Goal: Transaction & Acquisition: Purchase product/service

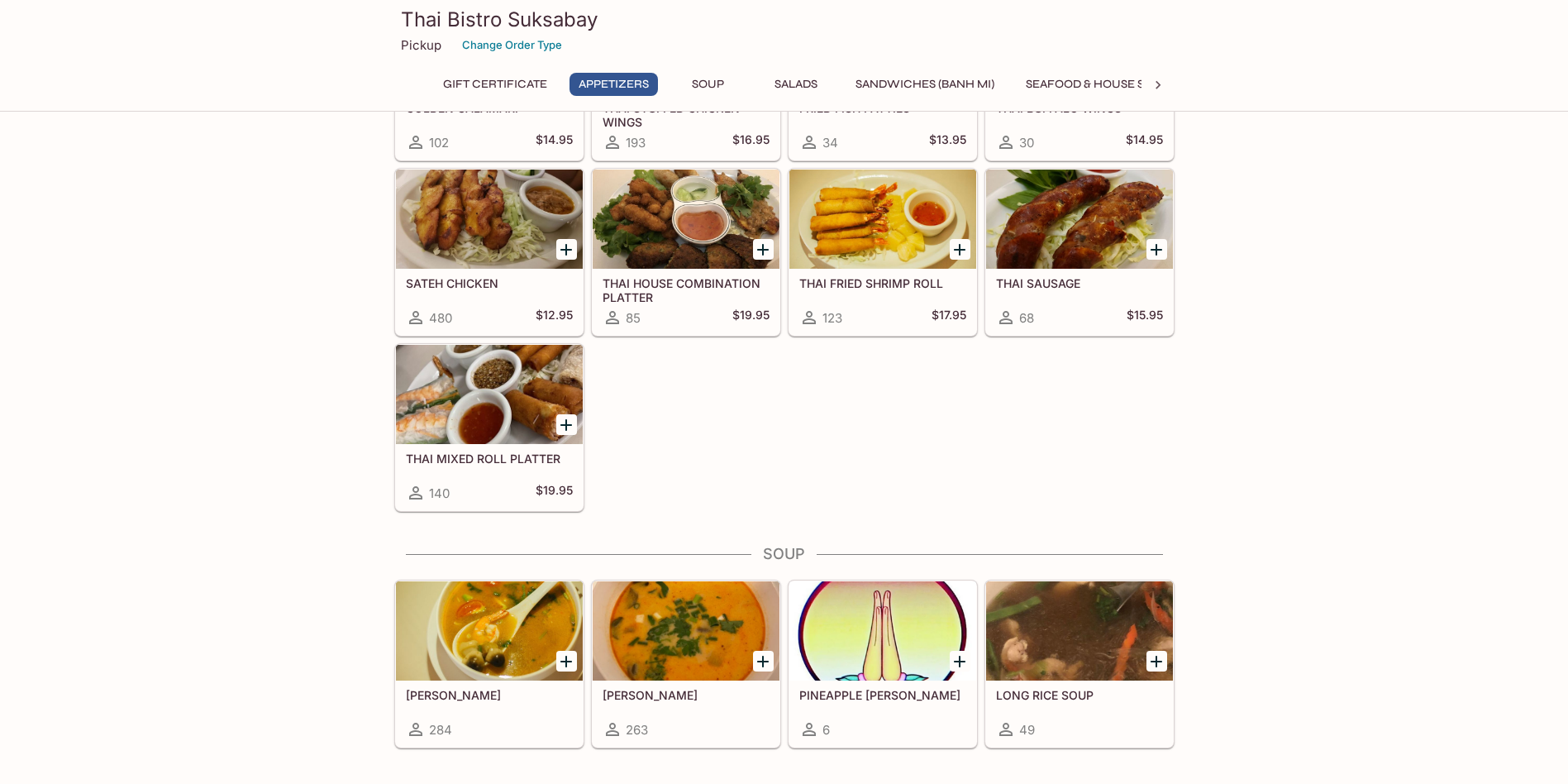
scroll to position [1075, 0]
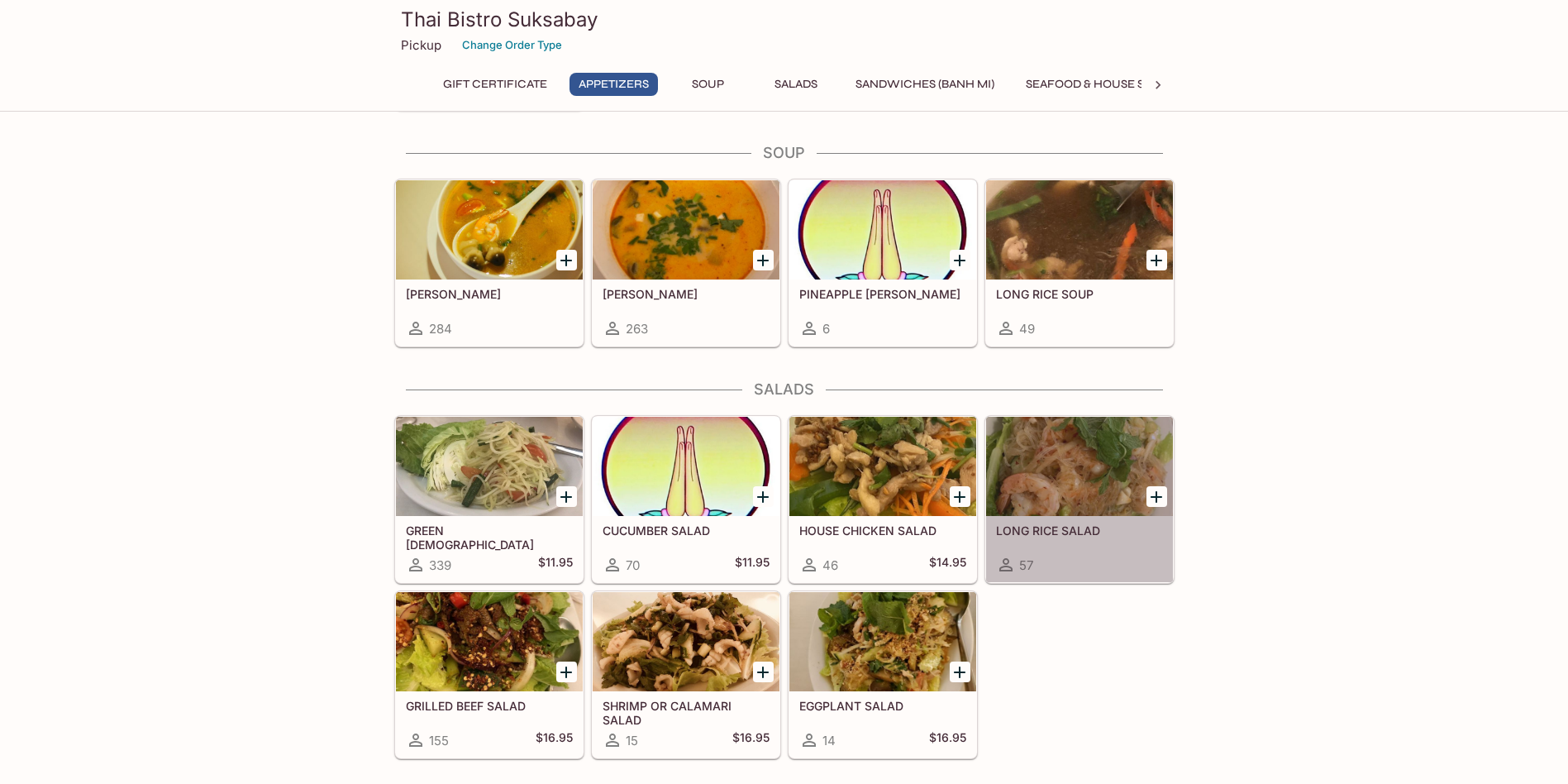
click at [1059, 447] on div at bounding box center [1079, 466] width 187 height 99
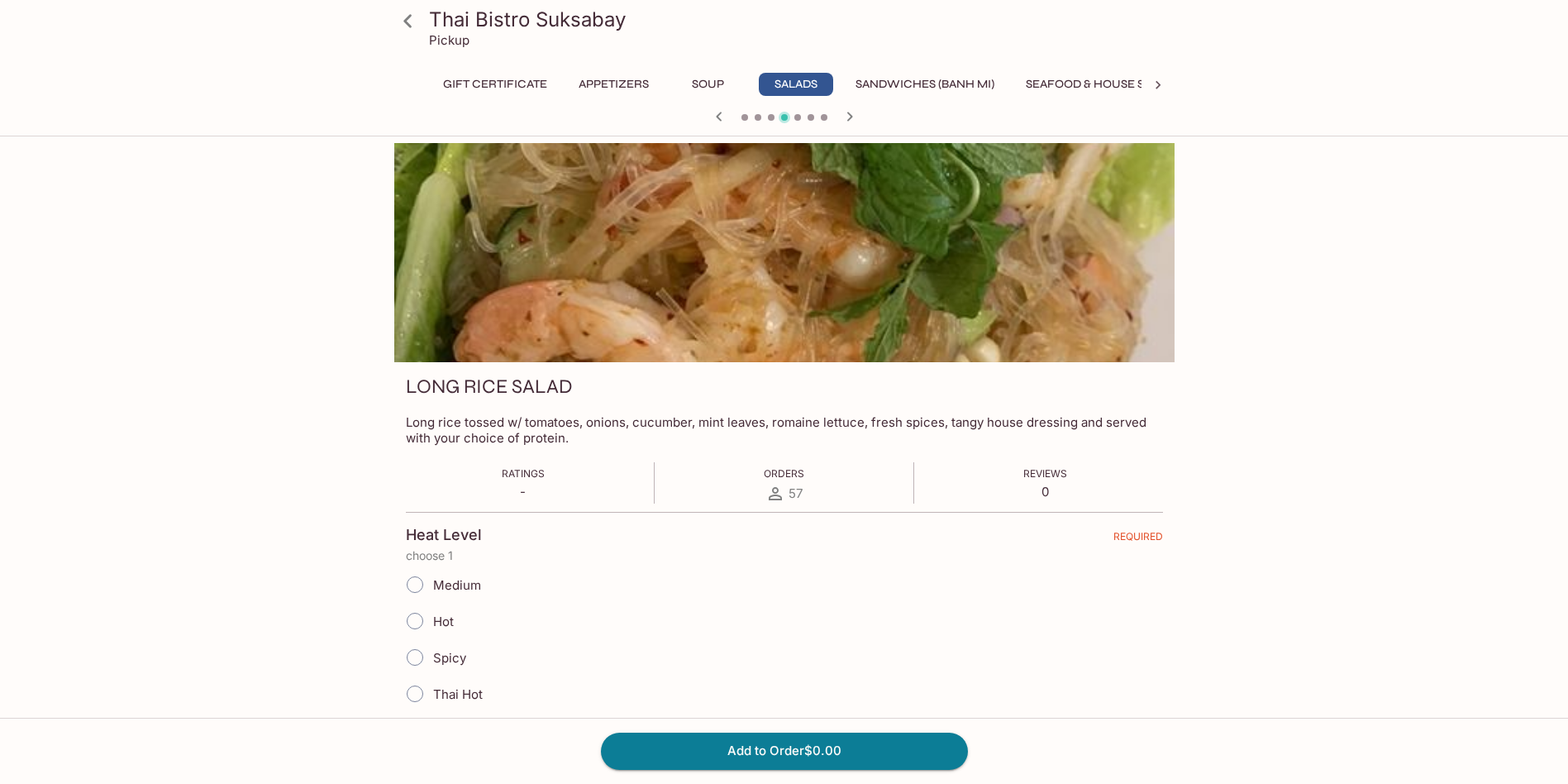
click at [417, 692] on input "Thai Hot" at bounding box center [415, 694] width 34 height 35
radio input "true"
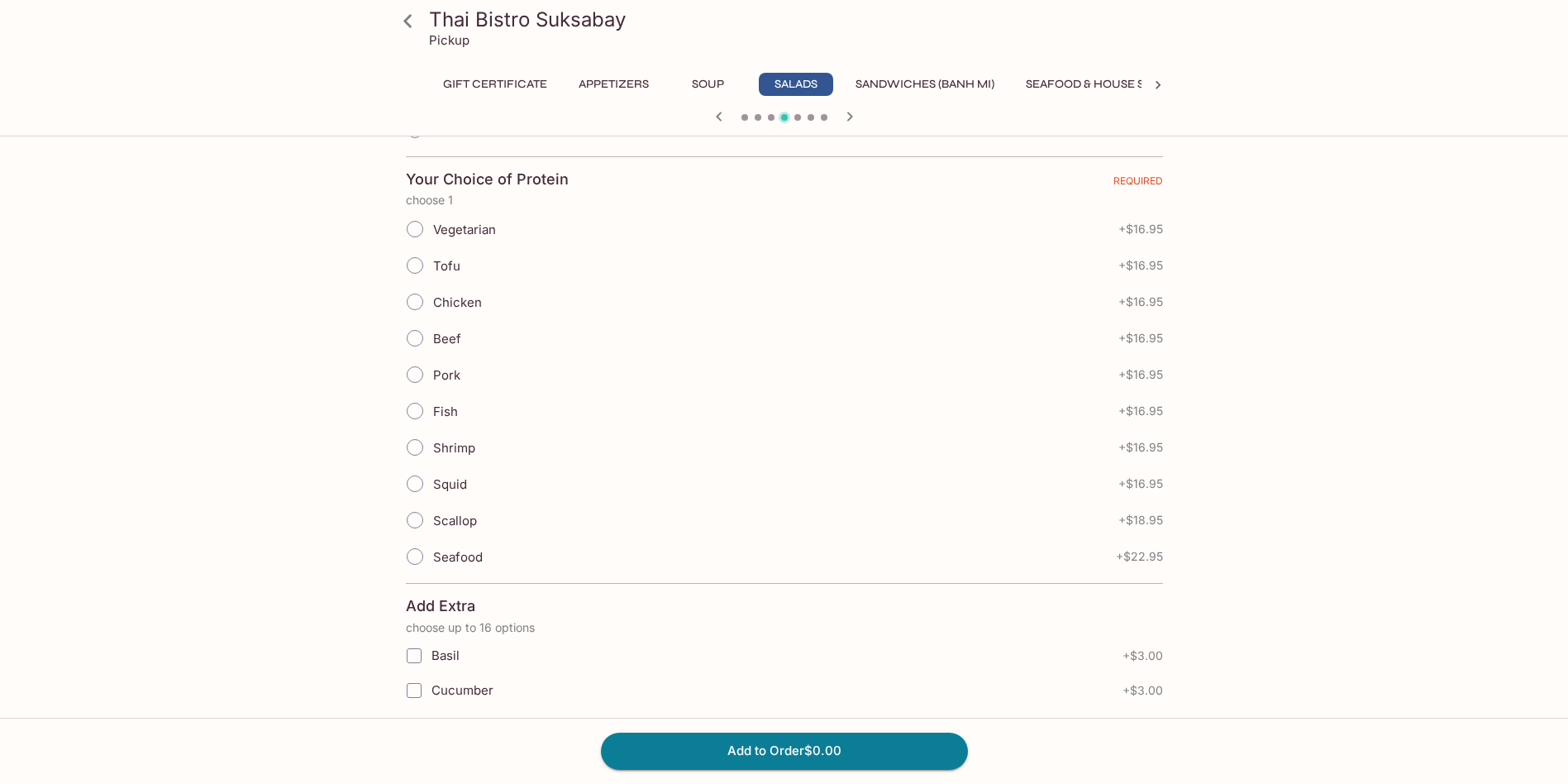
scroll to position [744, 0]
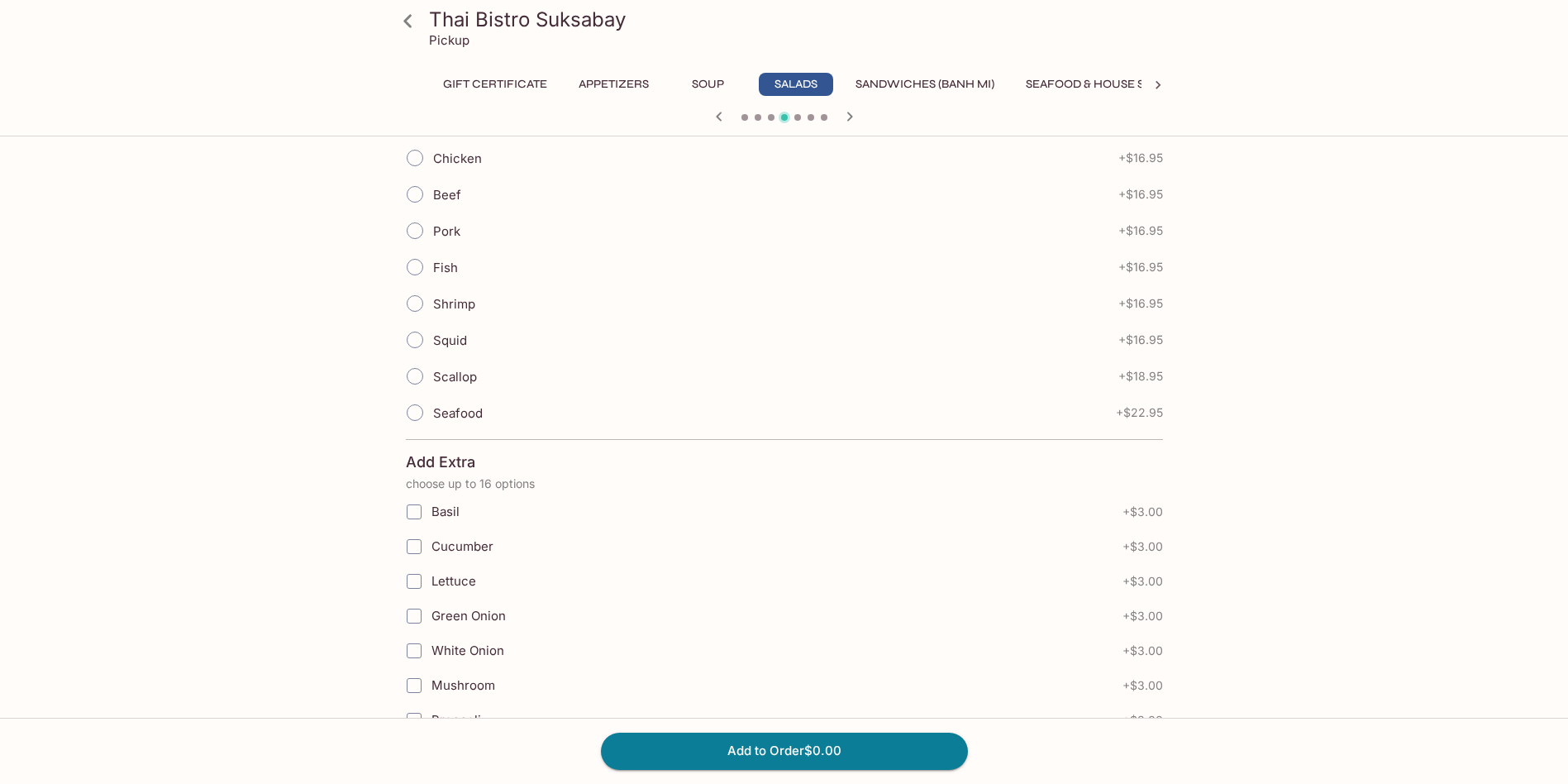
click at [417, 158] on input "Chicken" at bounding box center [415, 158] width 34 height 35
radio input "true"
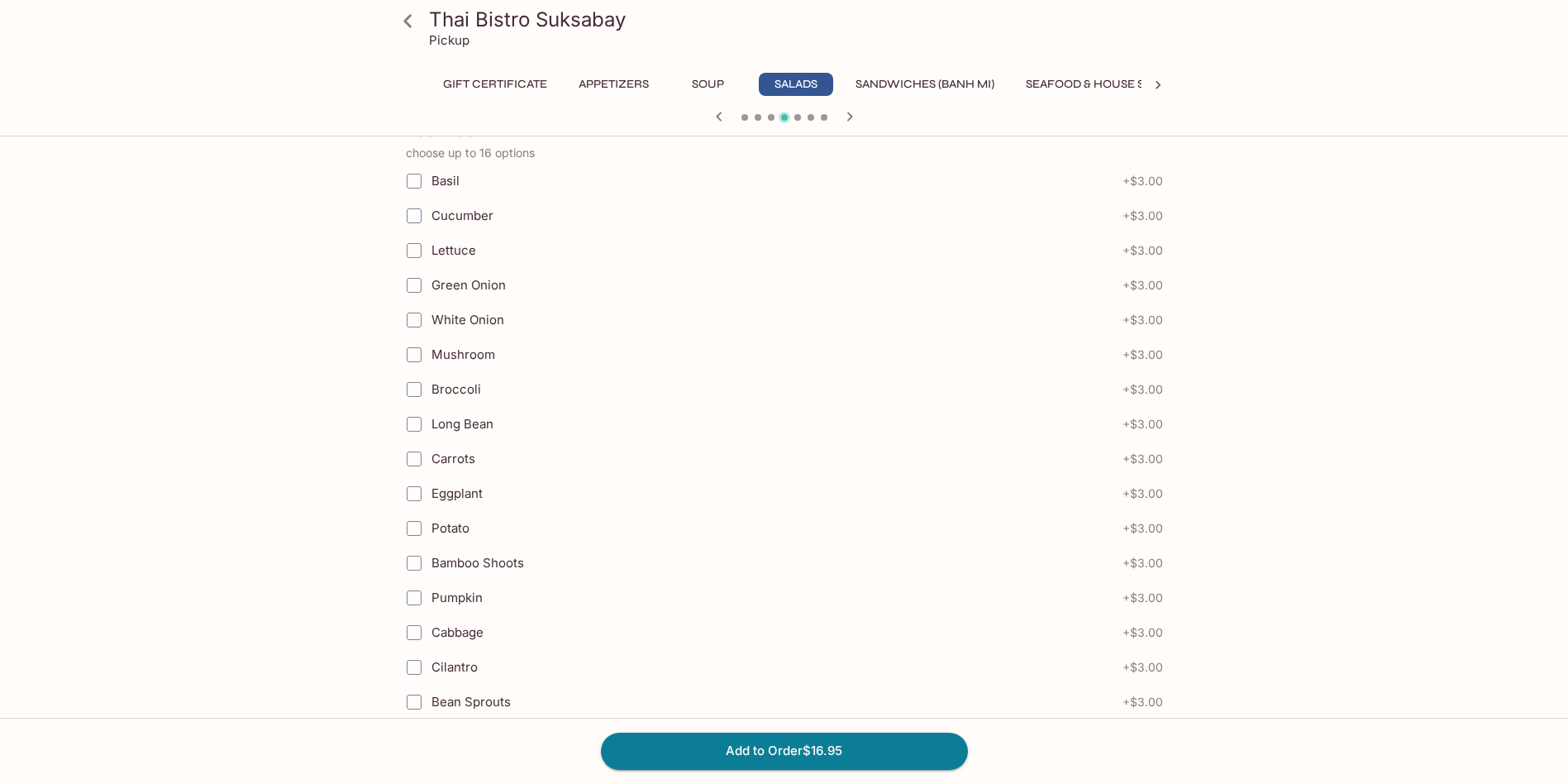
scroll to position [1150, 0]
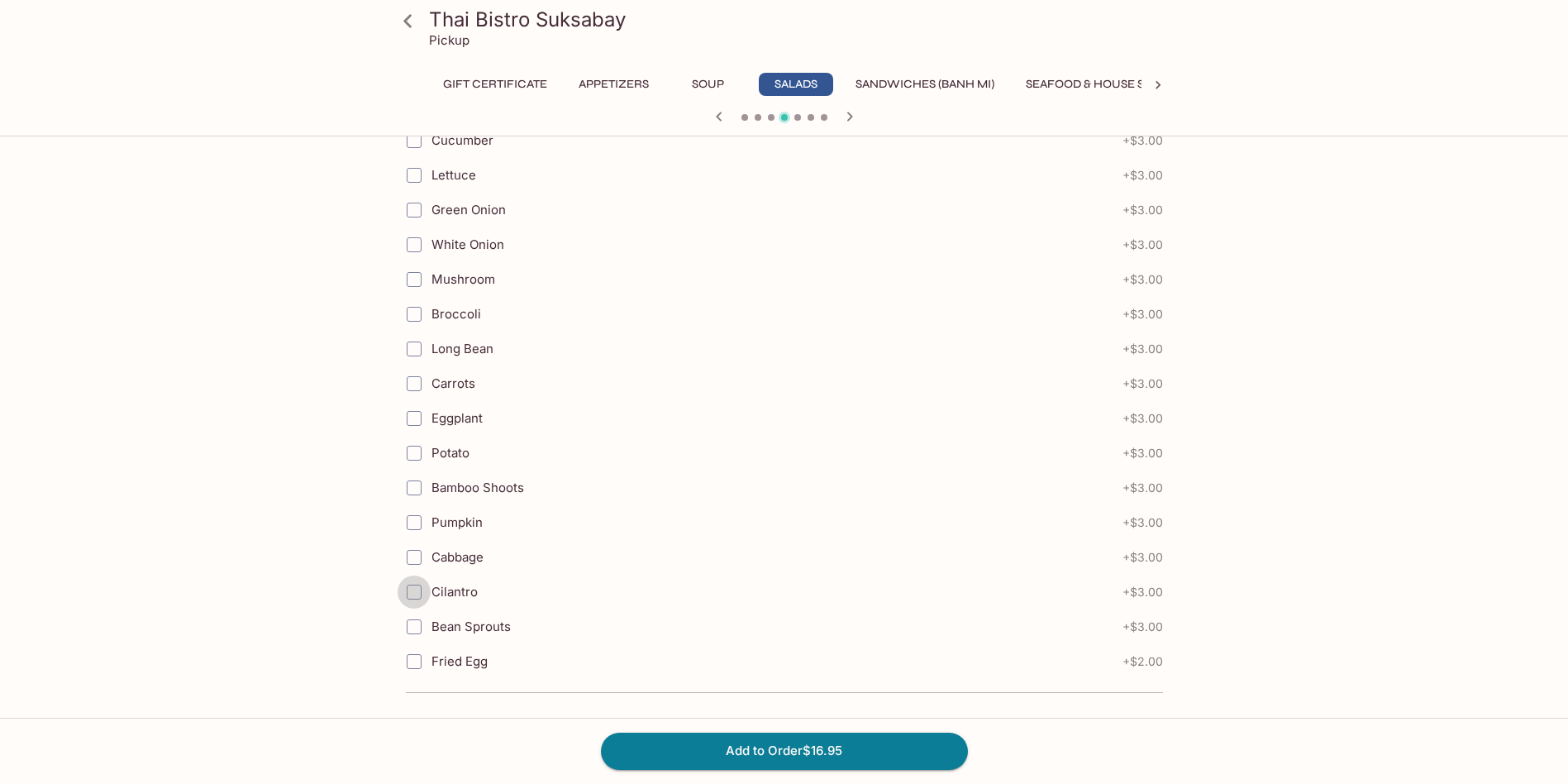
click at [411, 591] on input "Cilantro" at bounding box center [414, 592] width 33 height 33
checkbox input "true"
click at [766, 755] on button "Add to Order $19.95" at bounding box center [784, 750] width 367 height 36
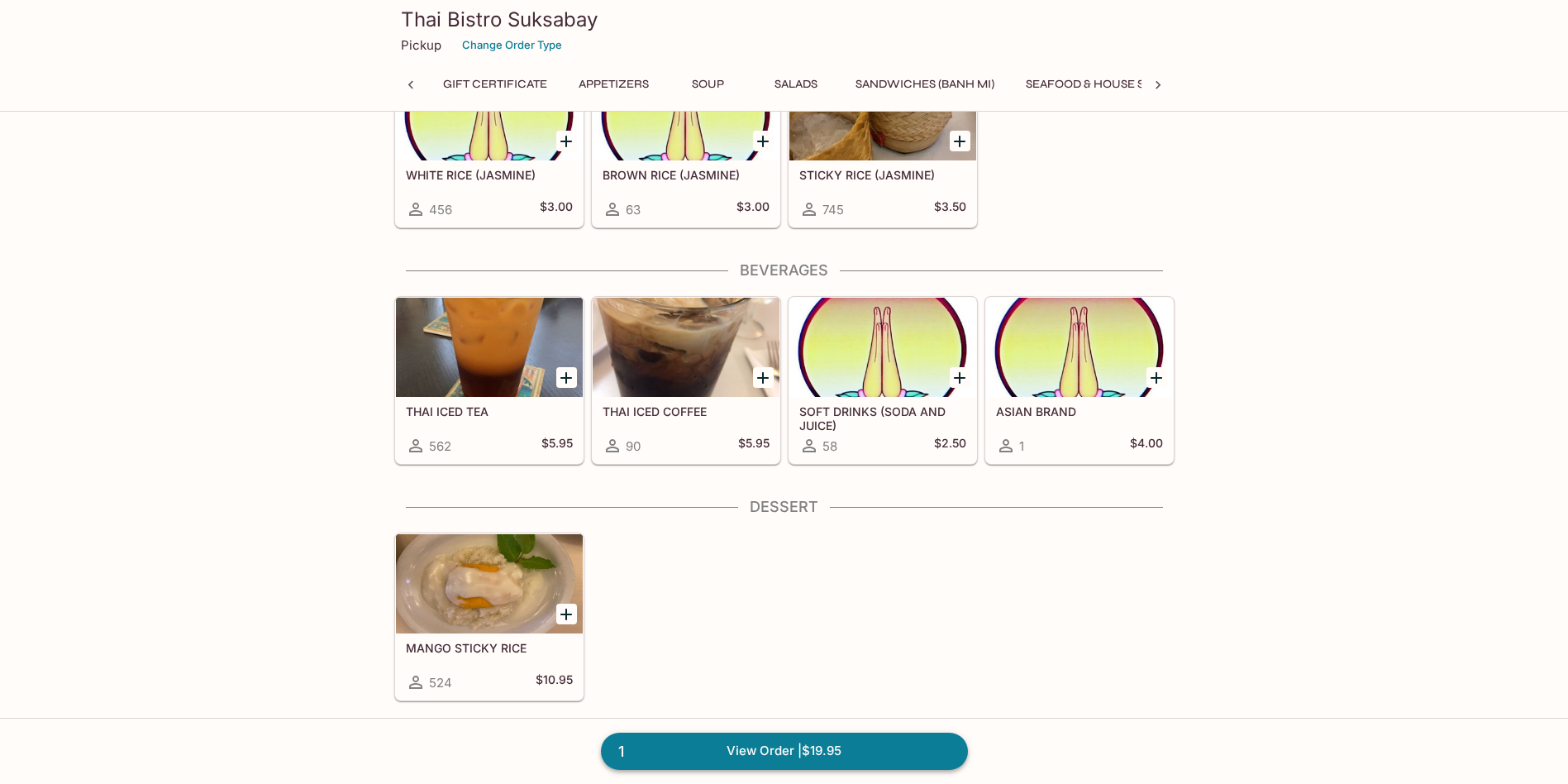
scroll to position [0, 671]
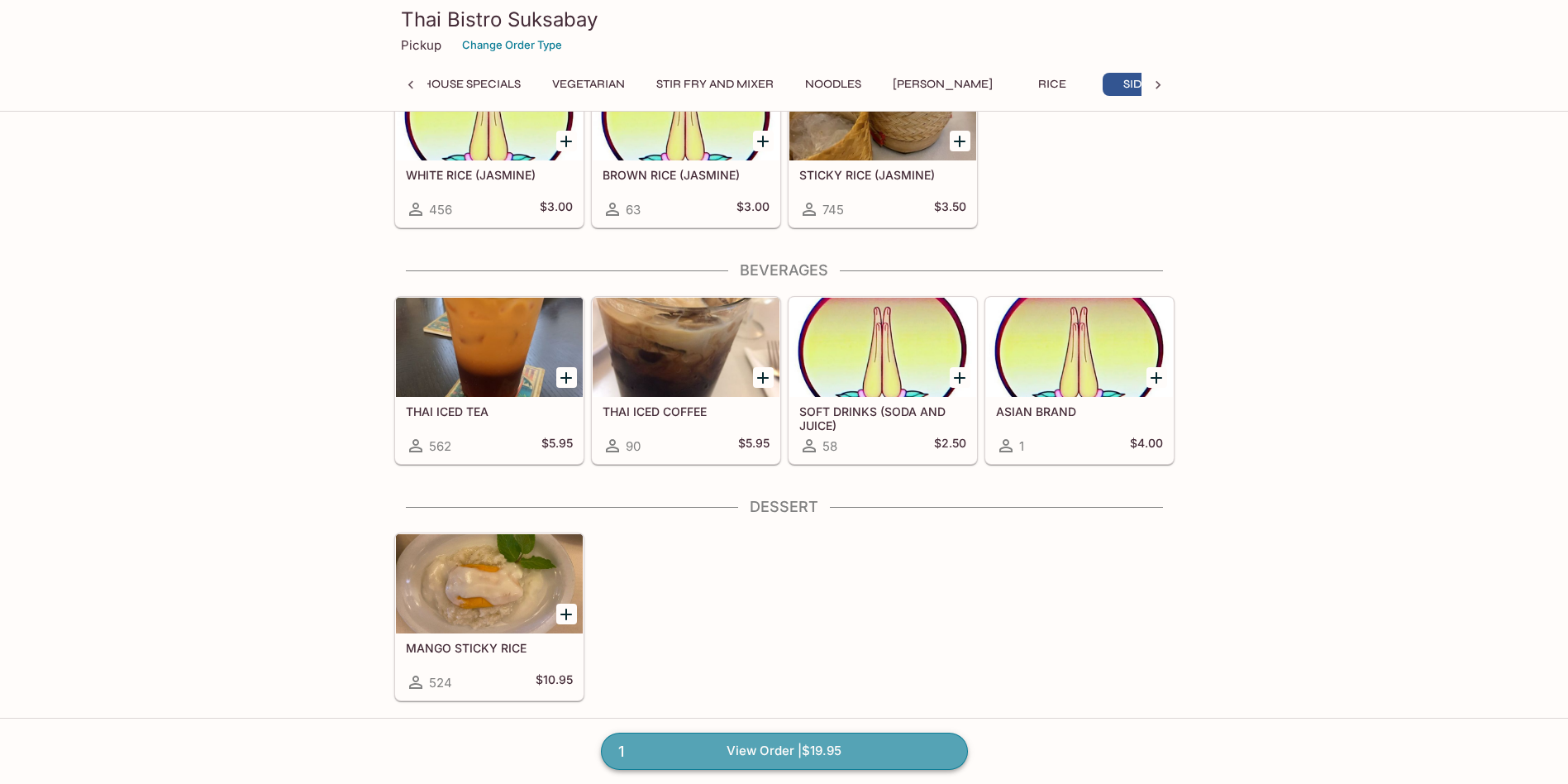
click at [765, 749] on link "1 View Order | $19.95" at bounding box center [784, 750] width 367 height 36
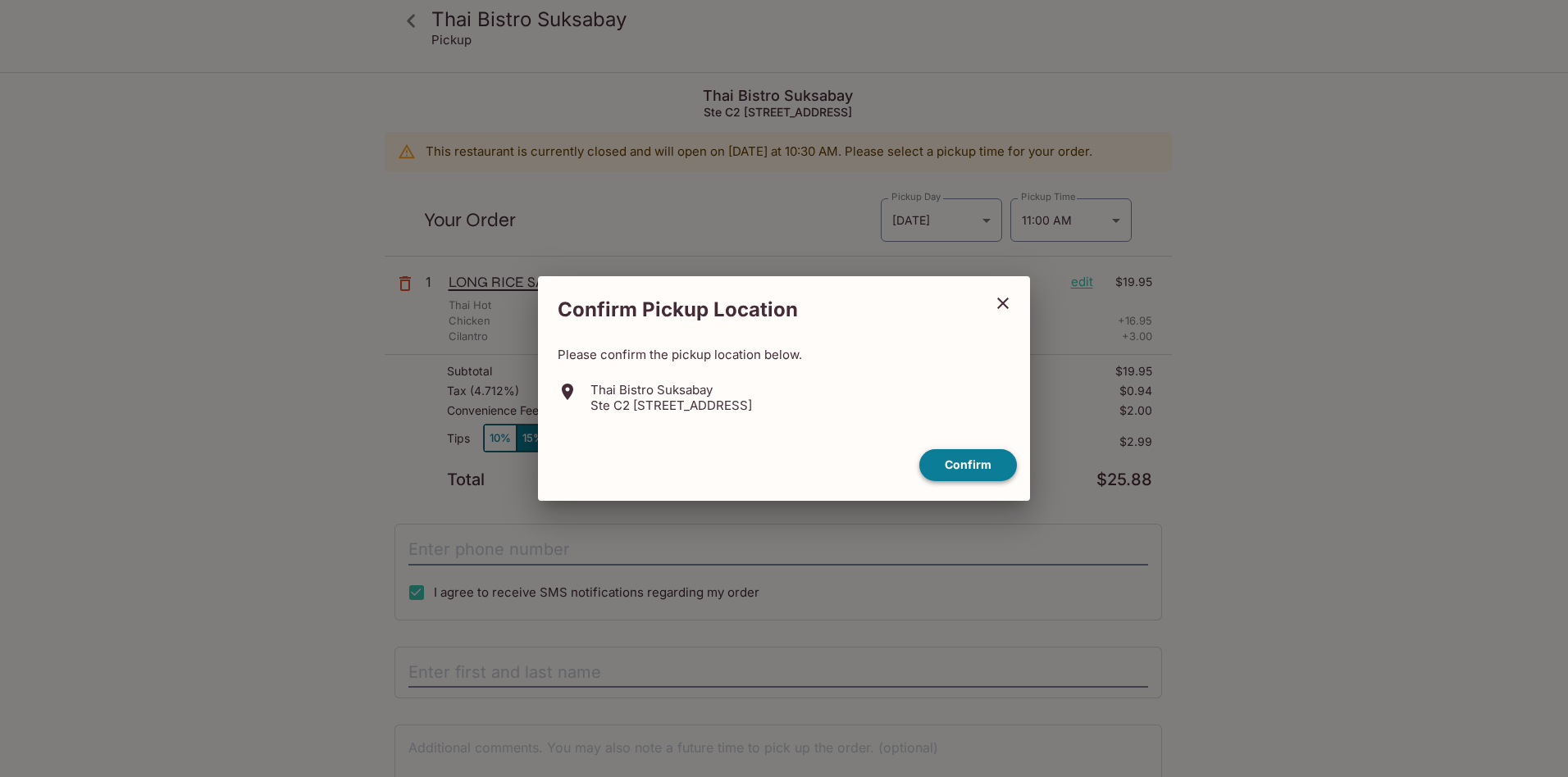
click at [987, 460] on button "Confirm" at bounding box center [968, 465] width 97 height 32
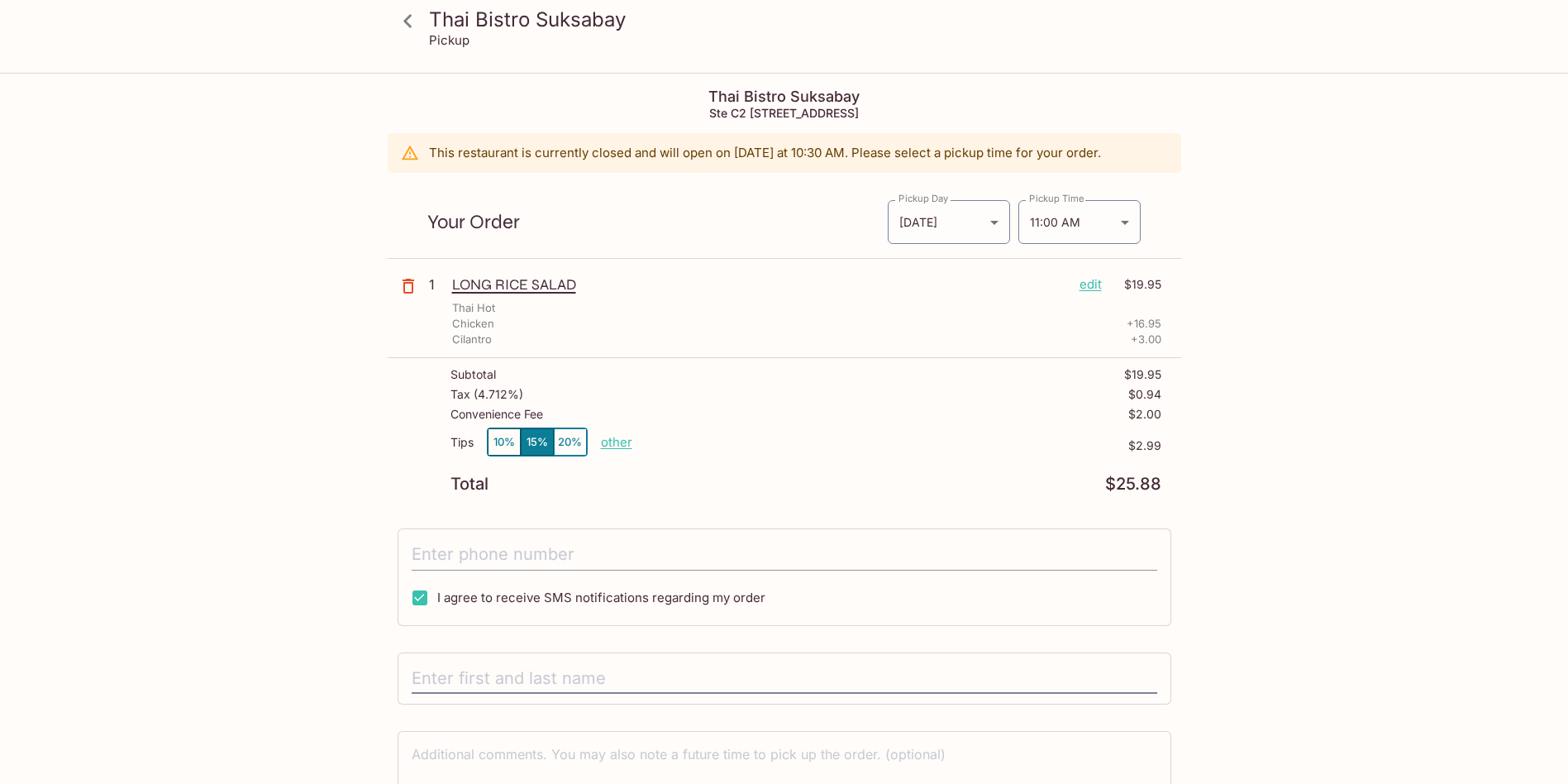
click at [431, 556] on input "tel" at bounding box center [784, 555] width 746 height 32
type input "[PHONE_NUMBER]"
click at [448, 674] on input "text" at bounding box center [784, 680] width 746 height 32
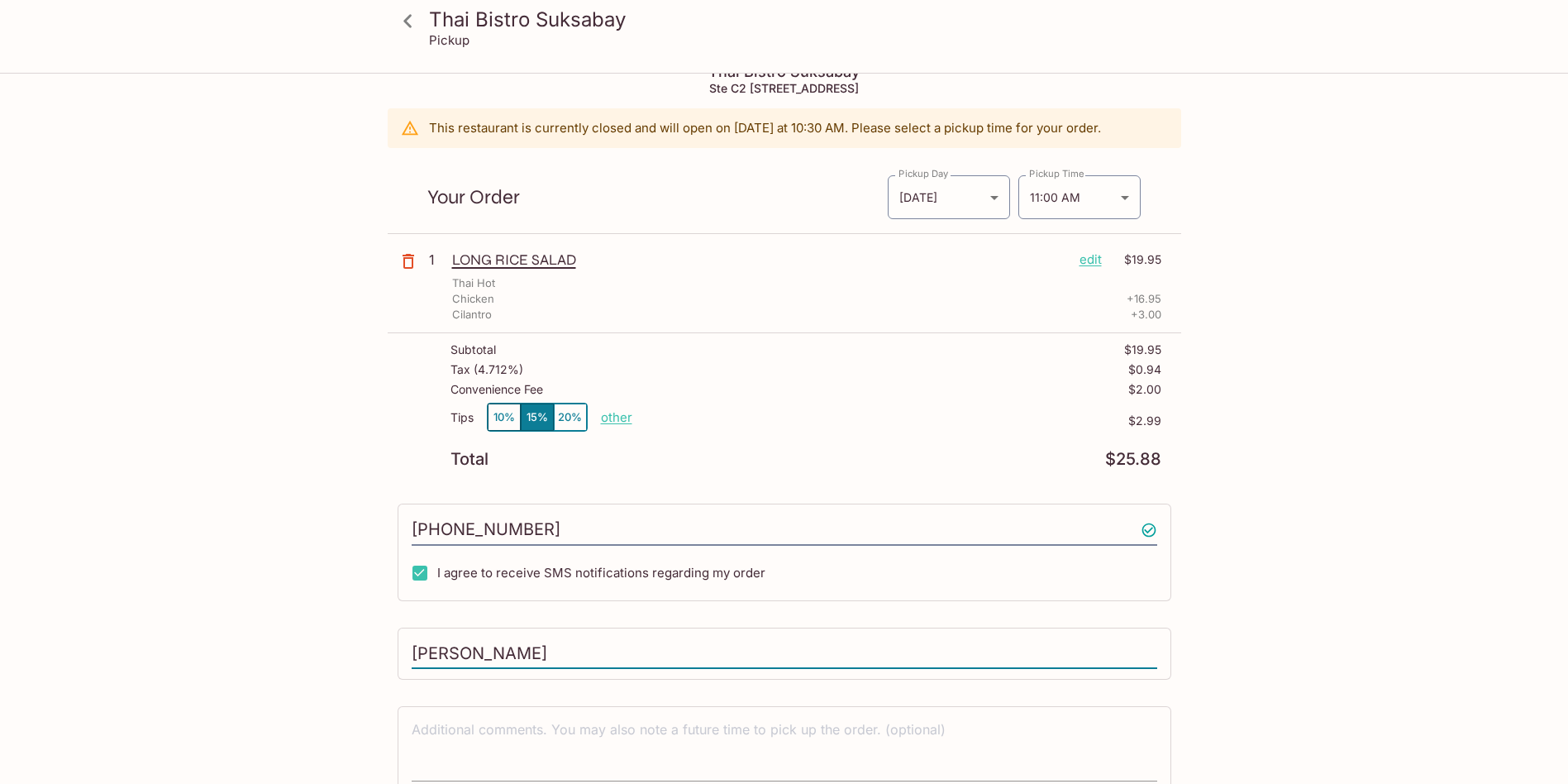
scroll to position [101, 0]
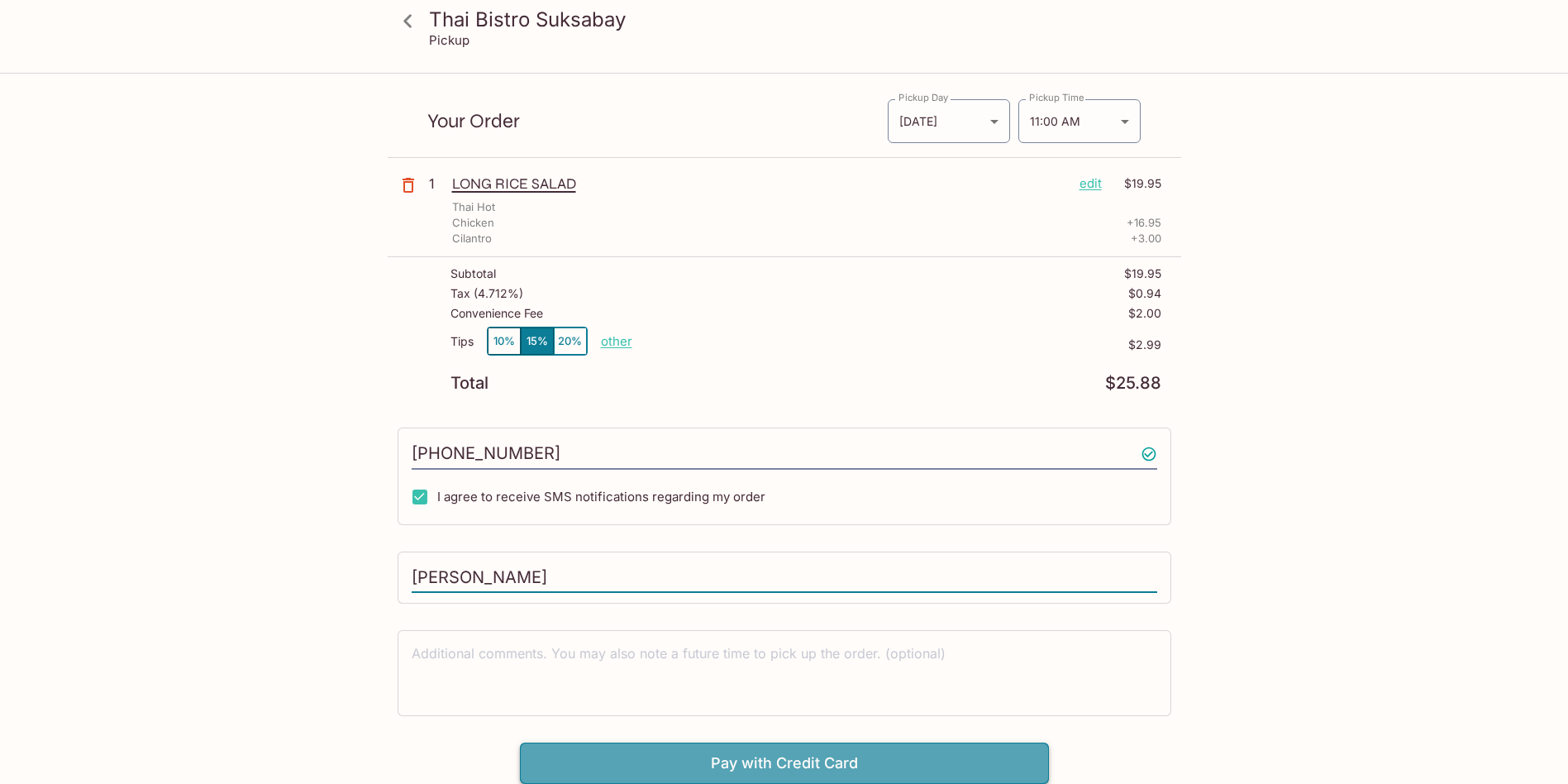
type input "[PERSON_NAME]"
click at [692, 767] on button "Pay with Credit Card" at bounding box center [784, 763] width 529 height 42
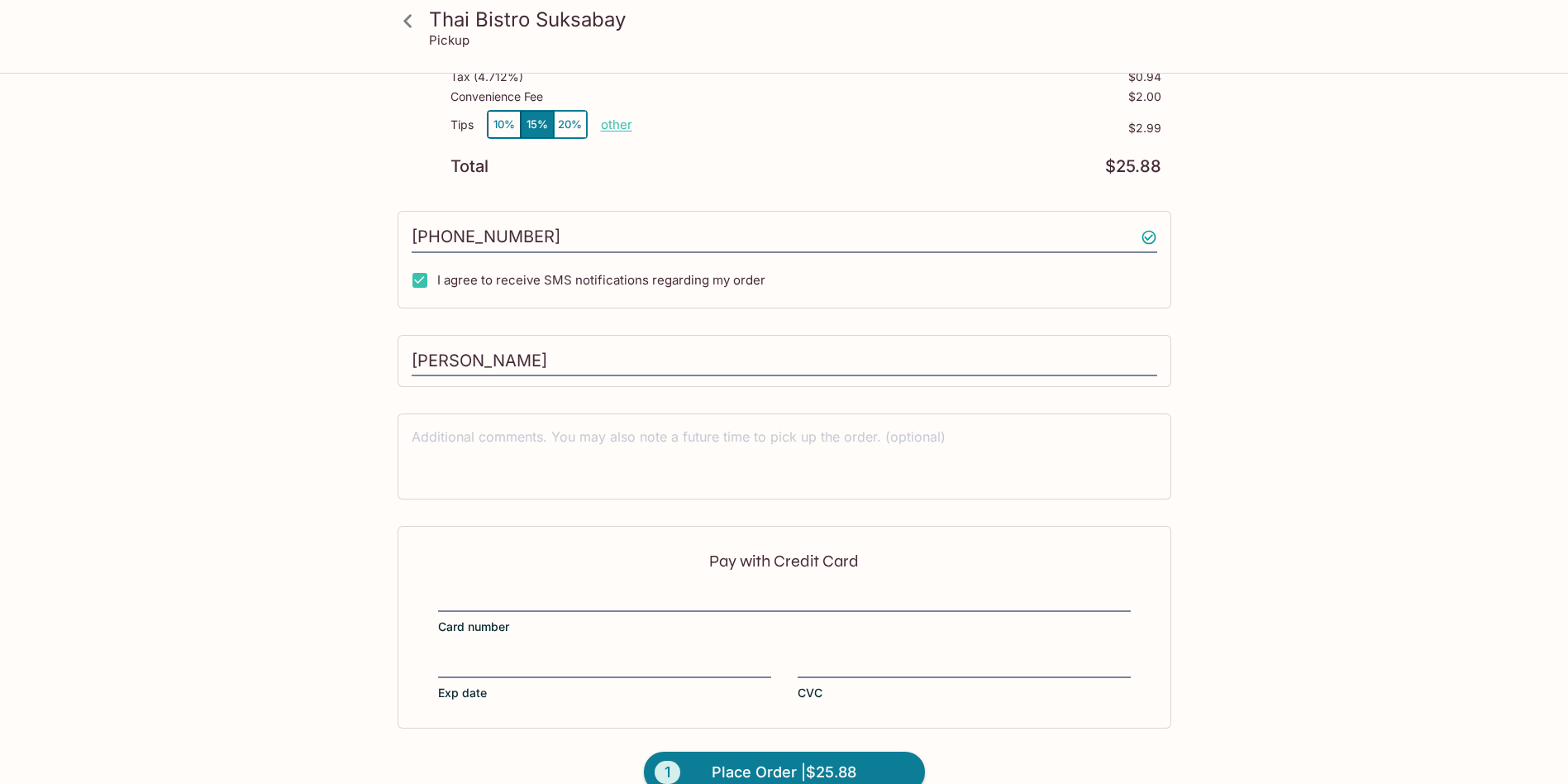
scroll to position [349, 0]
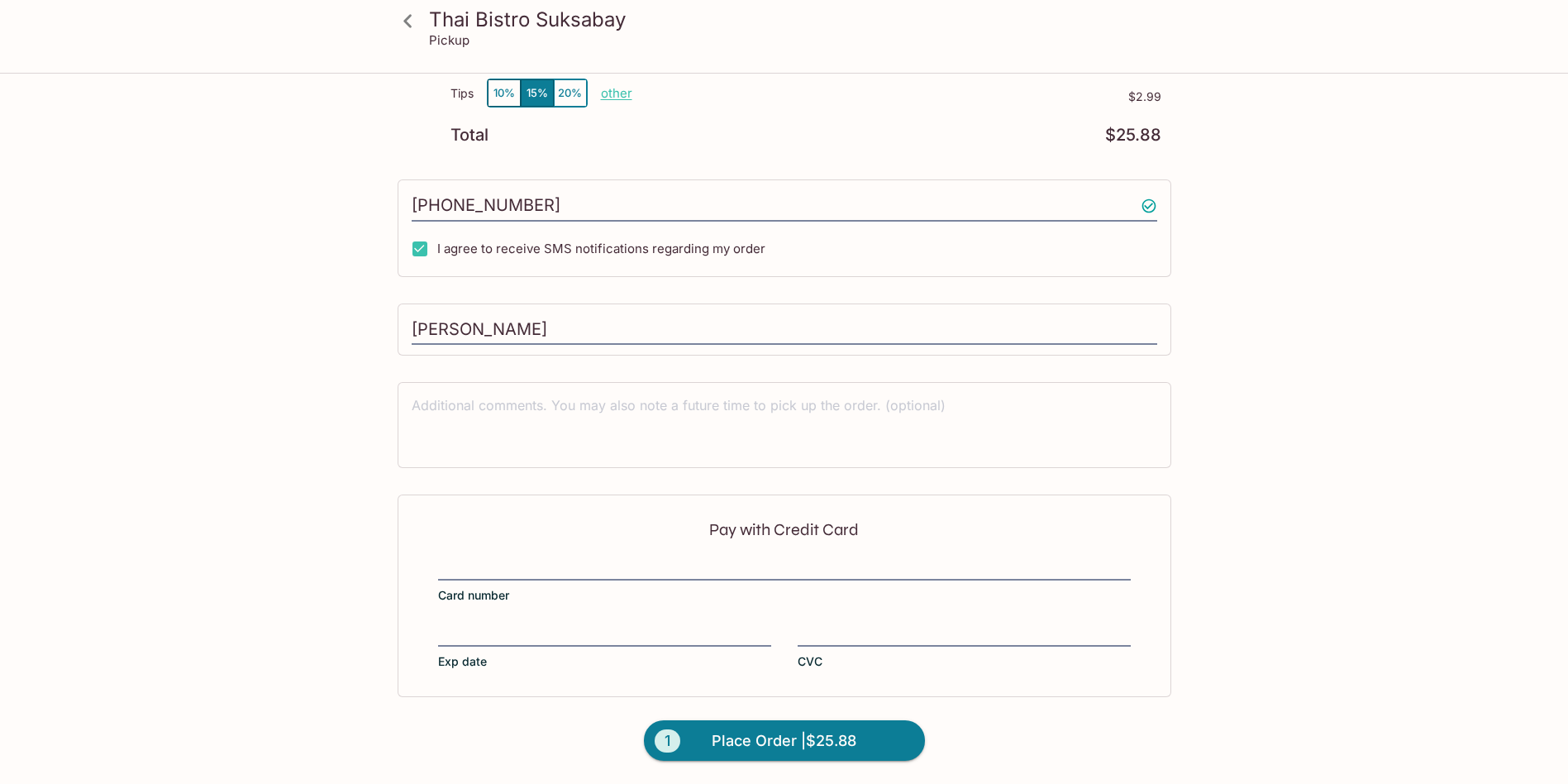
click at [447, 557] on div at bounding box center [784, 569] width 692 height 23
click at [447, 558] on input "Card number" at bounding box center [784, 558] width 692 height 1
click at [806, 742] on span "Place Order | $25.88" at bounding box center [784, 742] width 145 height 27
